Goal: Information Seeking & Learning: Learn about a topic

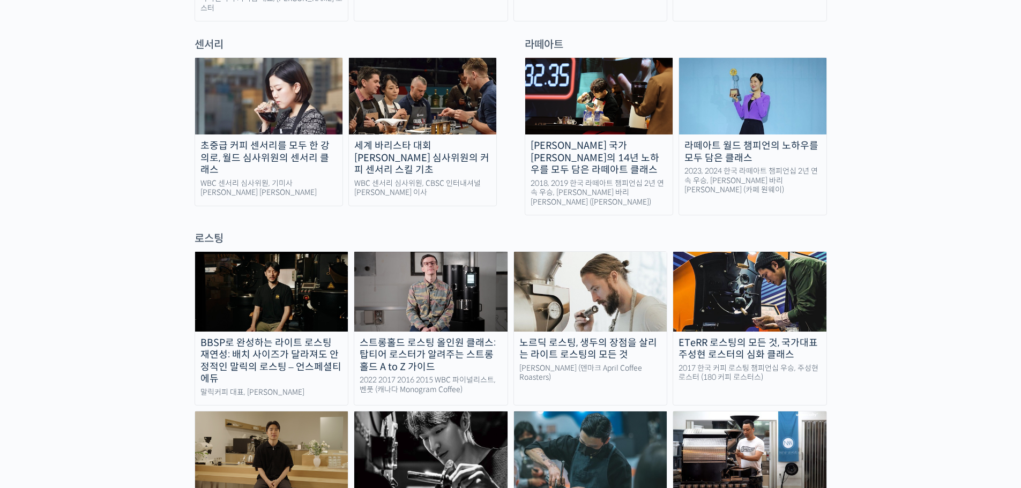
scroll to position [786, 0]
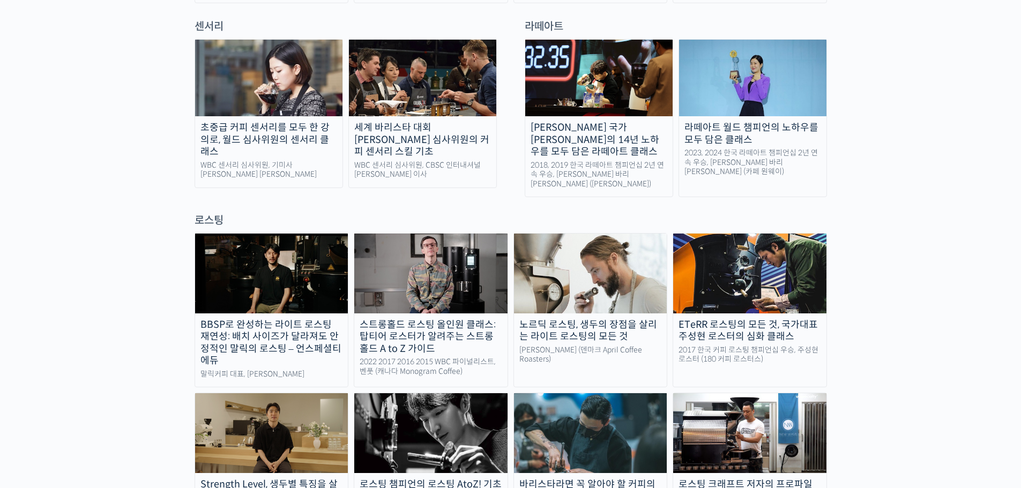
click at [585, 234] on img at bounding box center [590, 273] width 153 height 79
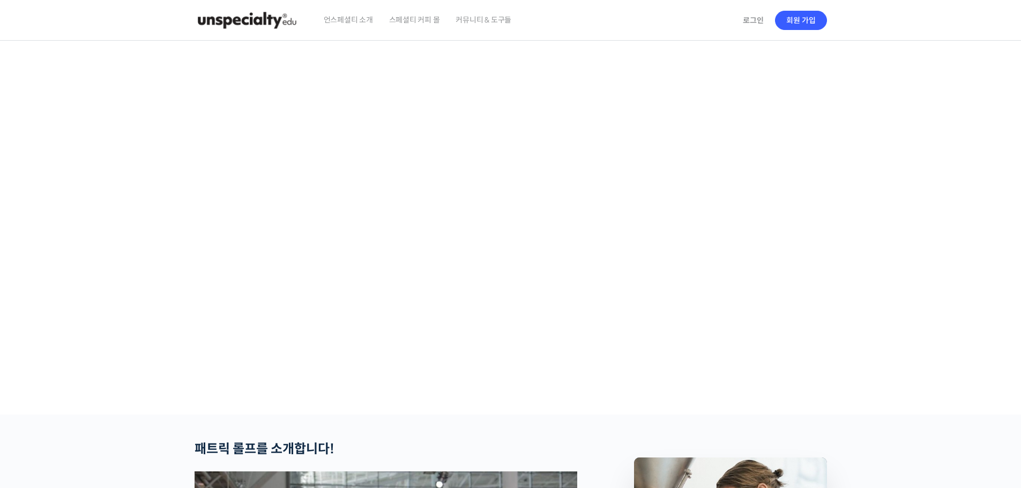
click at [387, 333] on video at bounding box center [510, 226] width 632 height 370
checkbox input "true"
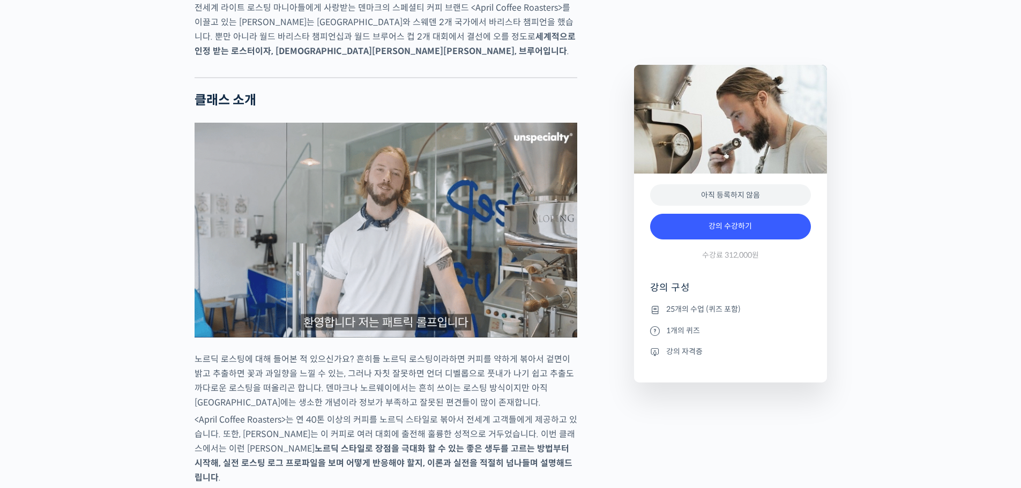
scroll to position [928, 0]
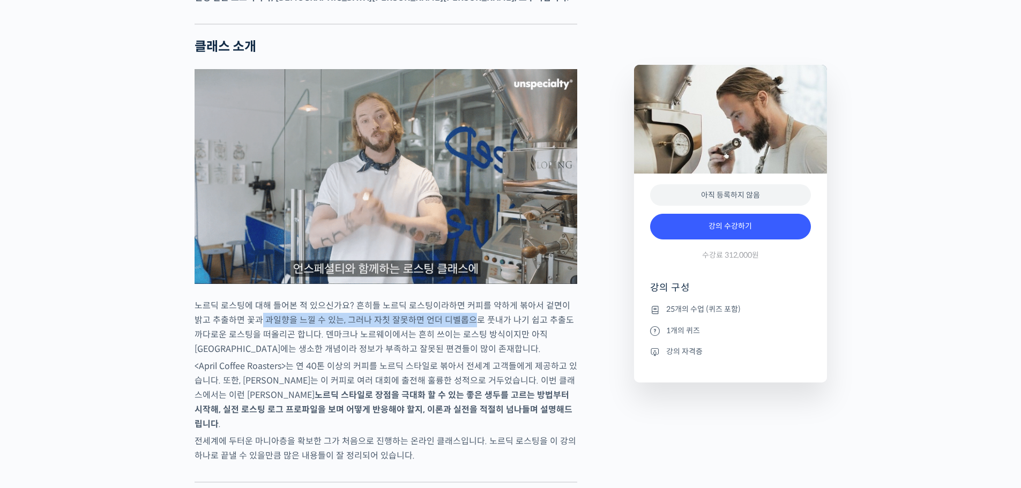
drag, startPoint x: 251, startPoint y: 364, endPoint x: 459, endPoint y: 365, distance: 207.3
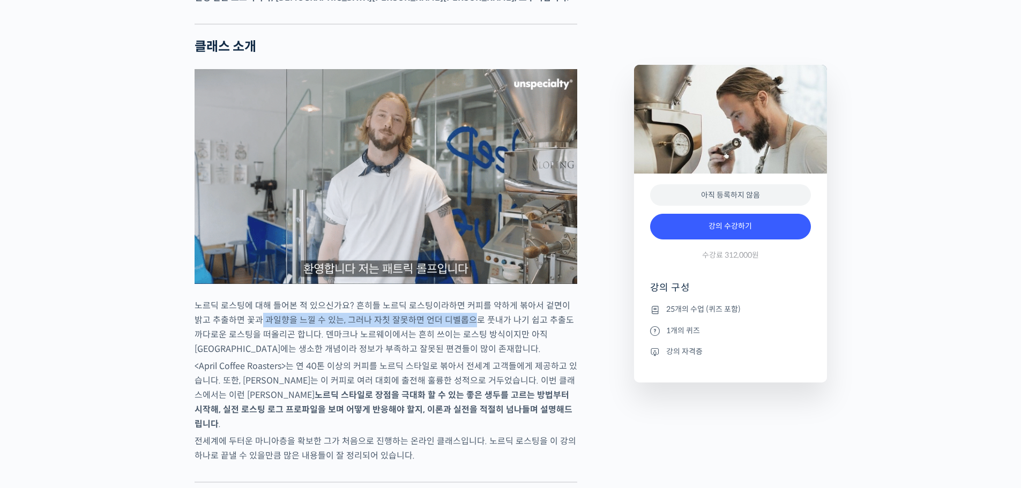
type textarea "과일향을 느낄 수 있는, 그러나 자칫 잘못하면 언더 디벨롭으"
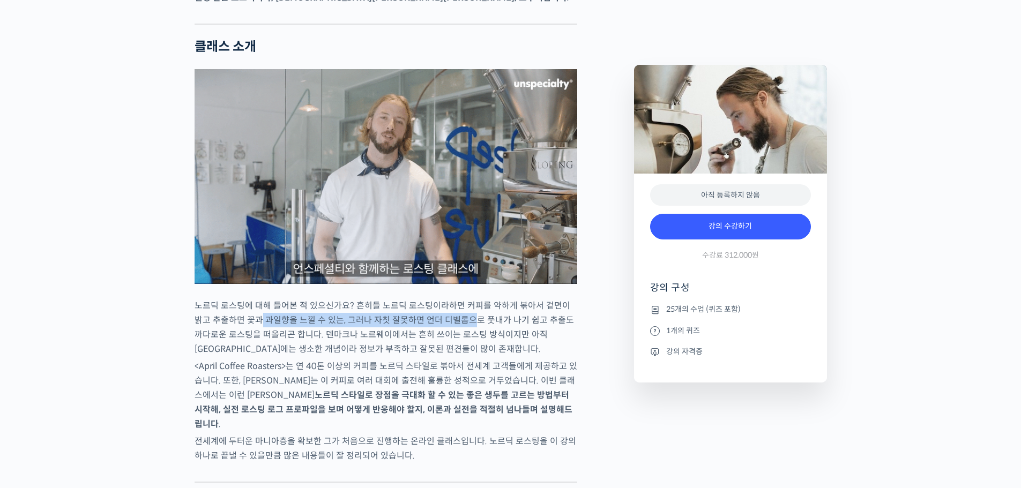
click at [459, 356] on p "노르딕 로스팅에 대해 들어본 적 있으신가요? 흔히들 노르딕 로스팅이라하면 커피를 약하게 볶아서 겉면이 밝고 추출하면 꽃과 과일향을 느낄 수 있…" at bounding box center [385, 327] width 382 height 58
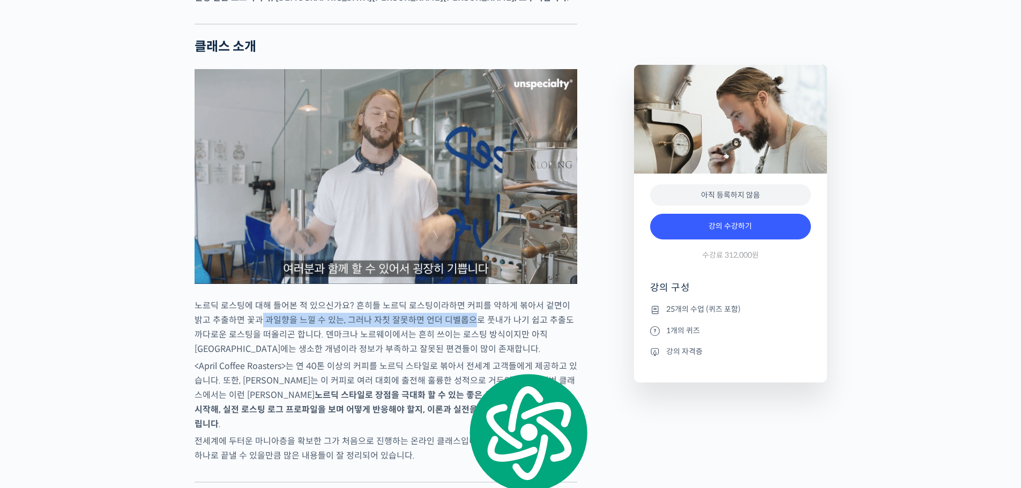
click at [459, 356] on p "노르딕 로스팅에 대해 들어본 적 있으신가요? 흔히들 노르딕 로스팅이라하면 커피를 약하게 볶아서 겉면이 밝고 추출하면 꽃과 과일향을 느낄 수 있…" at bounding box center [385, 327] width 382 height 58
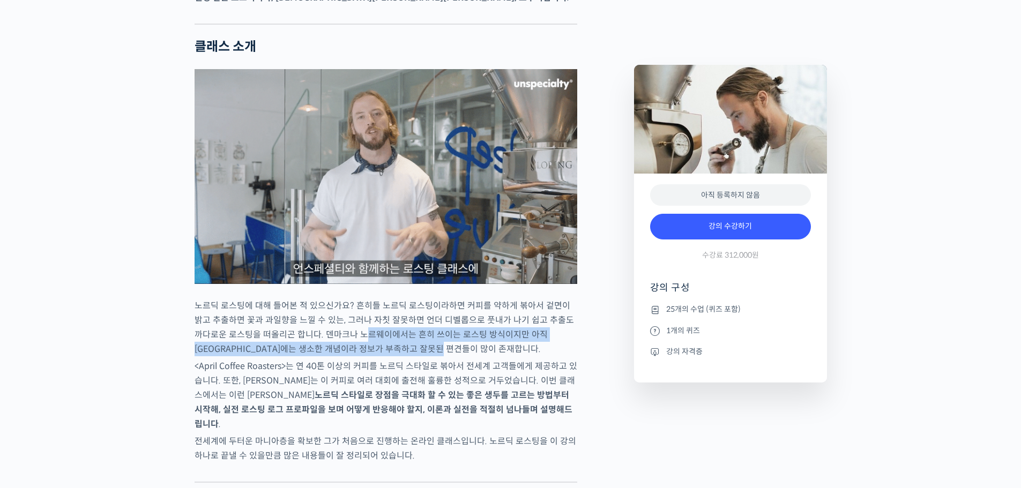
drag, startPoint x: 344, startPoint y: 372, endPoint x: 485, endPoint y: 385, distance: 141.5
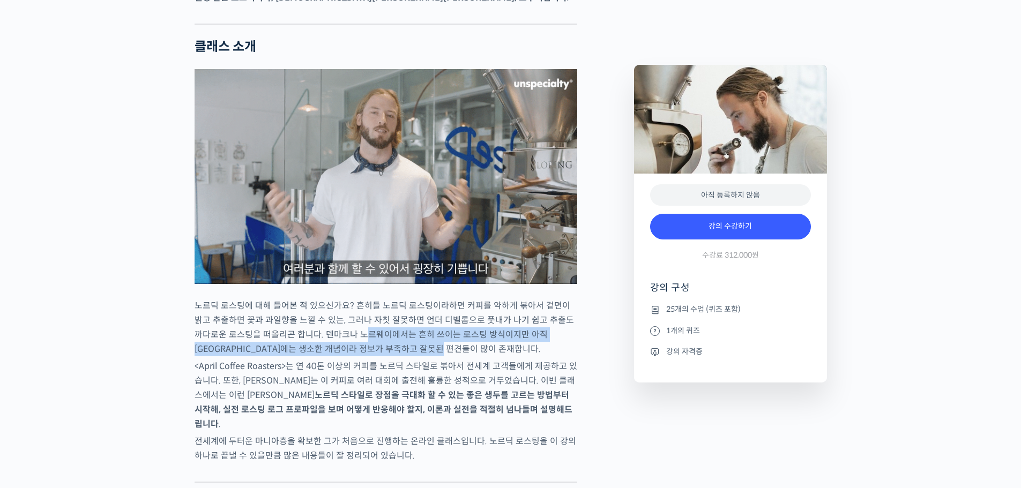
click at [485, 356] on p "노르딕 로스팅에 대해 들어본 적 있으신가요? 흔히들 노르딕 로스팅이라하면 커피를 약하게 볶아서 겉면이 밝고 추출하면 꽃과 과일향을 느낄 수 있…" at bounding box center [385, 327] width 382 height 58
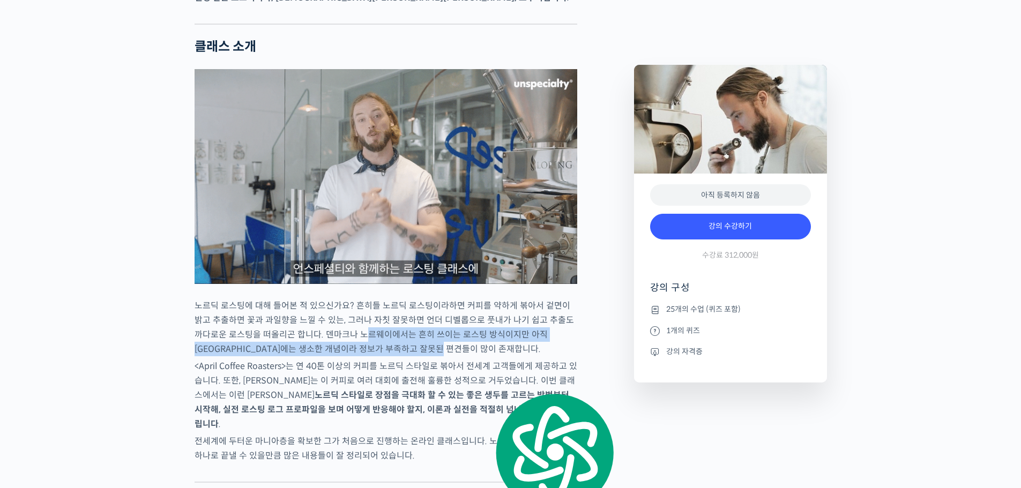
click at [485, 356] on p "노르딕 로스팅에 대해 들어본 적 있으신가요? 흔히들 노르딕 로스팅이라하면 커피를 약하게 볶아서 겉면이 밝고 추출하면 꽃과 과일향을 느낄 수 있…" at bounding box center [385, 327] width 382 height 58
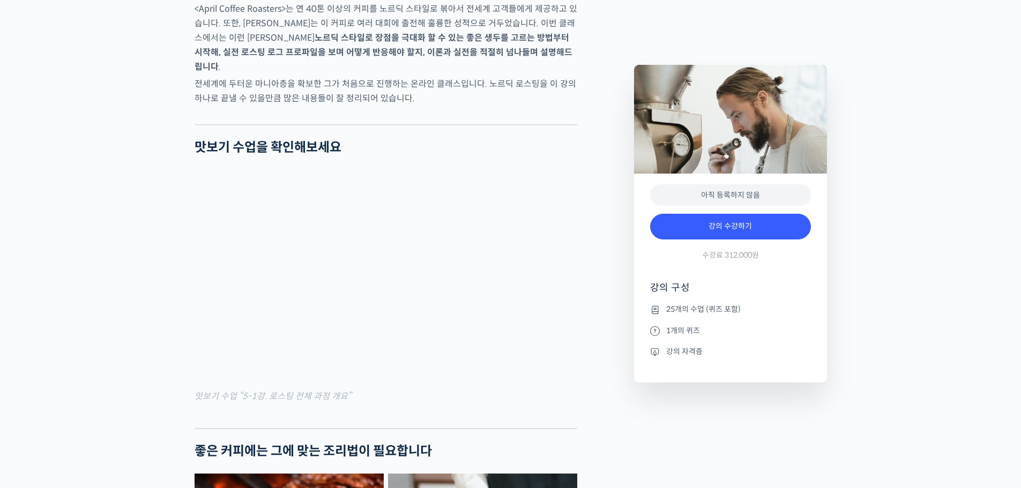
scroll to position [1339, 0]
